Goal: Check status

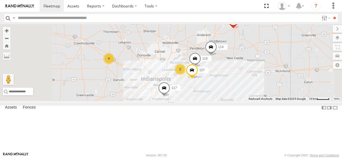
click at [114, 64] on div "4" at bounding box center [108, 58] width 11 height 11
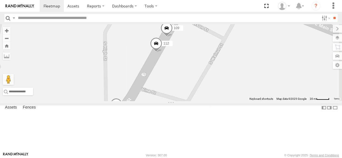
drag, startPoint x: 198, startPoint y: 78, endPoint x: 173, endPoint y: 83, distance: 24.7
click at [173, 83] on div "114 116 107 117 111 118 115 109 112" at bounding box center [171, 62] width 342 height 77
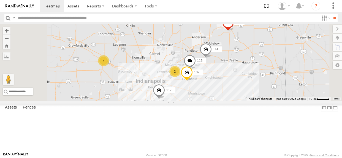
drag, startPoint x: 224, startPoint y: 93, endPoint x: 219, endPoint y: 95, distance: 5.7
click at [219, 95] on div "114 116 2 4 107 117 111" at bounding box center [171, 62] width 342 height 77
click at [181, 77] on div "2" at bounding box center [175, 71] width 11 height 11
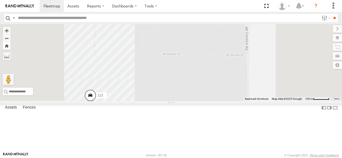
click at [10, 46] on button "Zoom Home" at bounding box center [7, 45] width 8 height 7
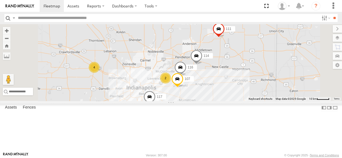
drag, startPoint x: 224, startPoint y: 93, endPoint x: 209, endPoint y: 102, distance: 17.5
click at [209, 101] on div "114 116 2 4 107 117 111" at bounding box center [171, 62] width 342 height 77
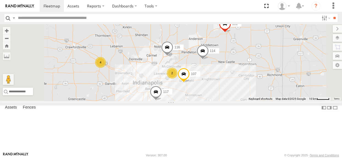
drag, startPoint x: 210, startPoint y: 99, endPoint x: 217, endPoint y: 94, distance: 8.9
click at [217, 94] on div "114 116 2 4 107 117 111" at bounding box center [171, 62] width 342 height 77
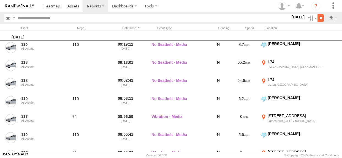
click at [319, 18] on input "**" at bounding box center [320, 18] width 6 height 8
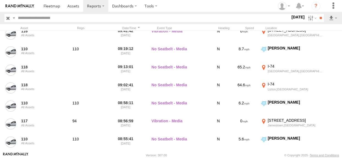
scroll to position [158, 0]
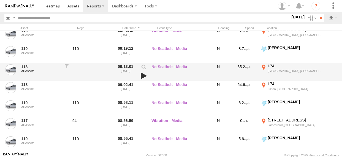
click at [143, 77] on link at bounding box center [143, 76] width 9 height 8
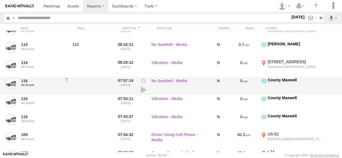
scroll to position [325, 0]
